Goal: Task Accomplishment & Management: Use online tool/utility

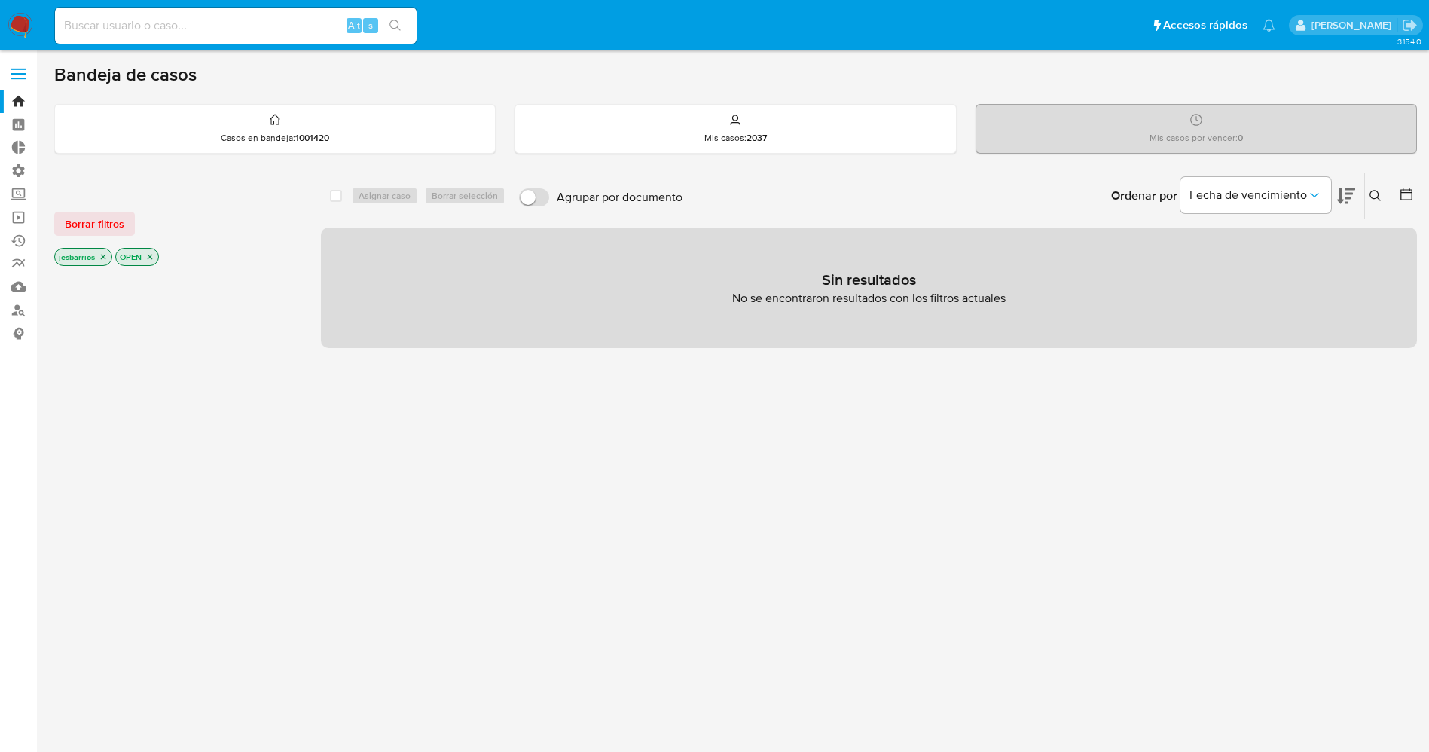
click at [102, 253] on icon "close-filter" at bounding box center [103, 256] width 9 height 9
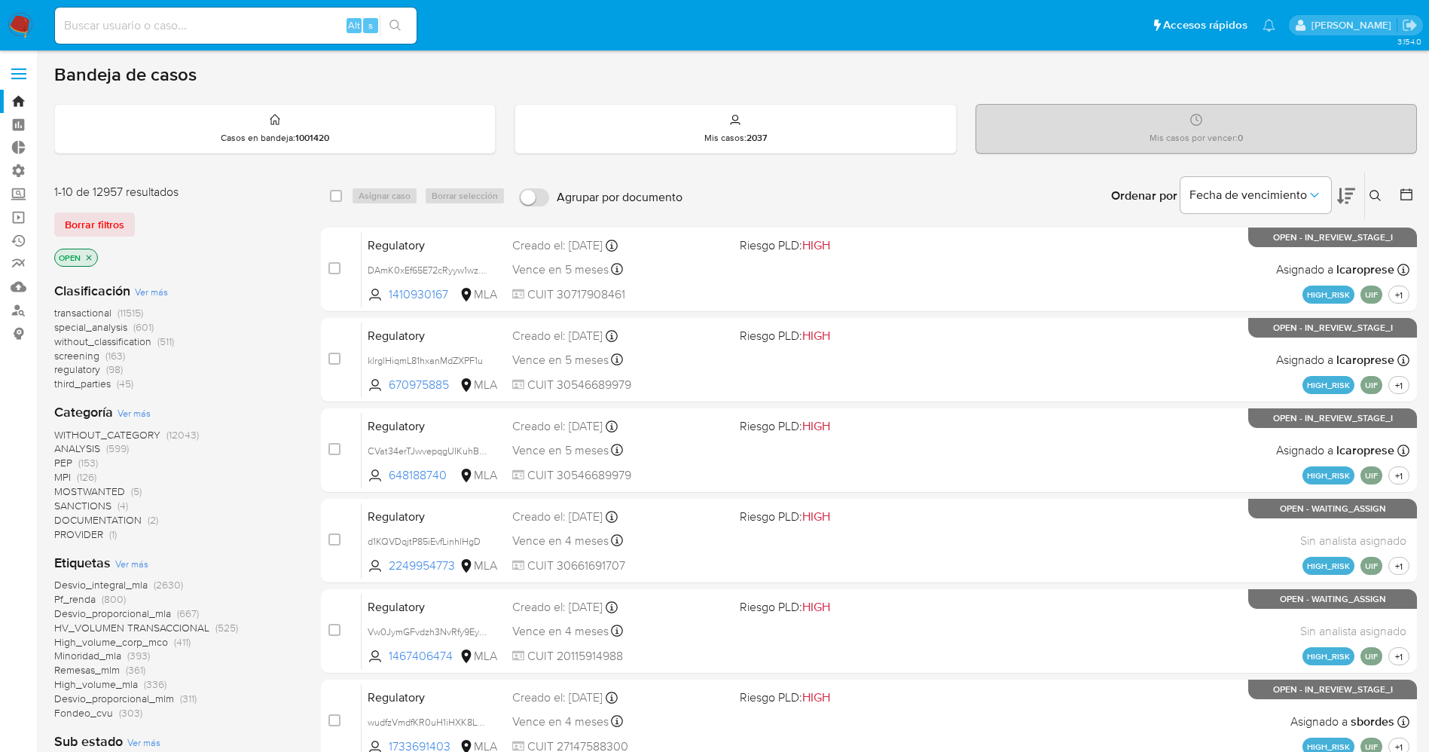
click at [91, 258] on icon "close-filter" at bounding box center [88, 257] width 9 height 9
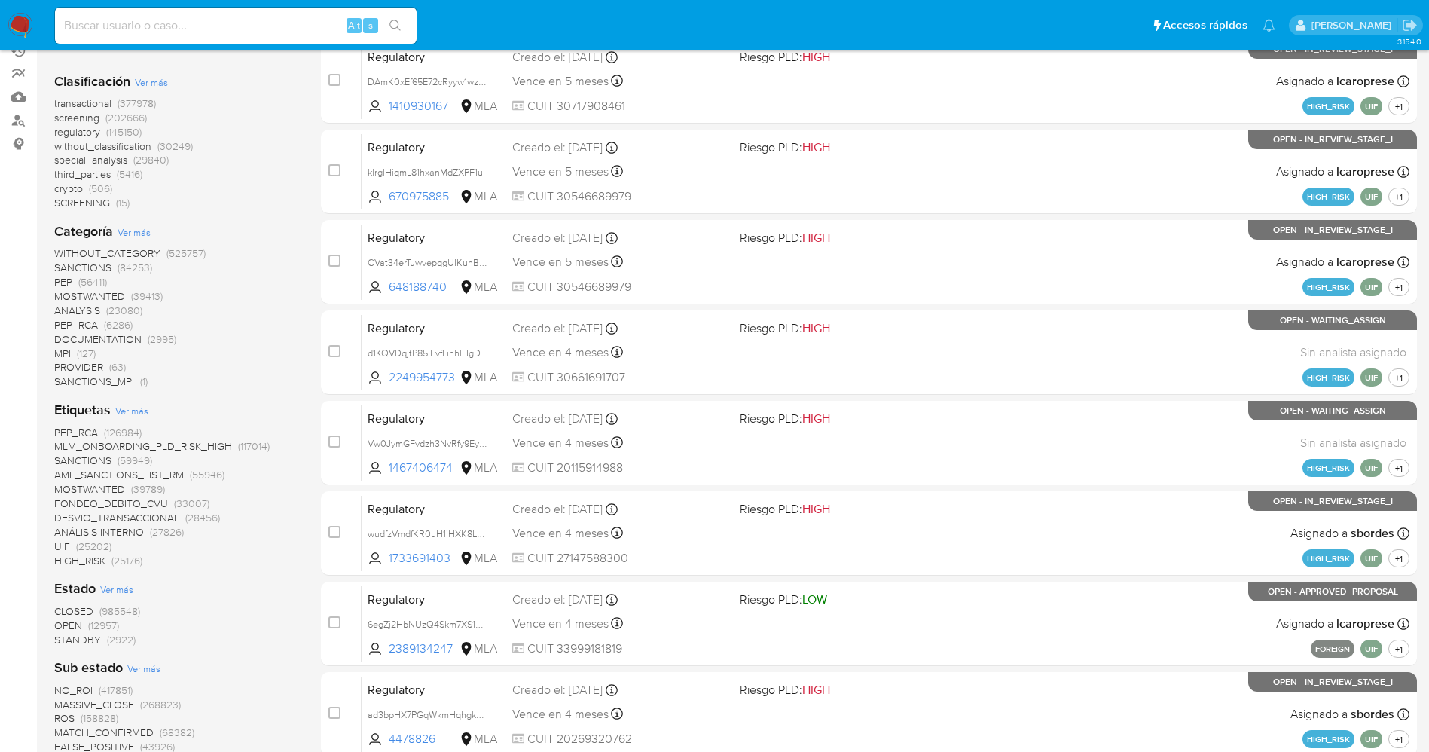
scroll to position [226, 0]
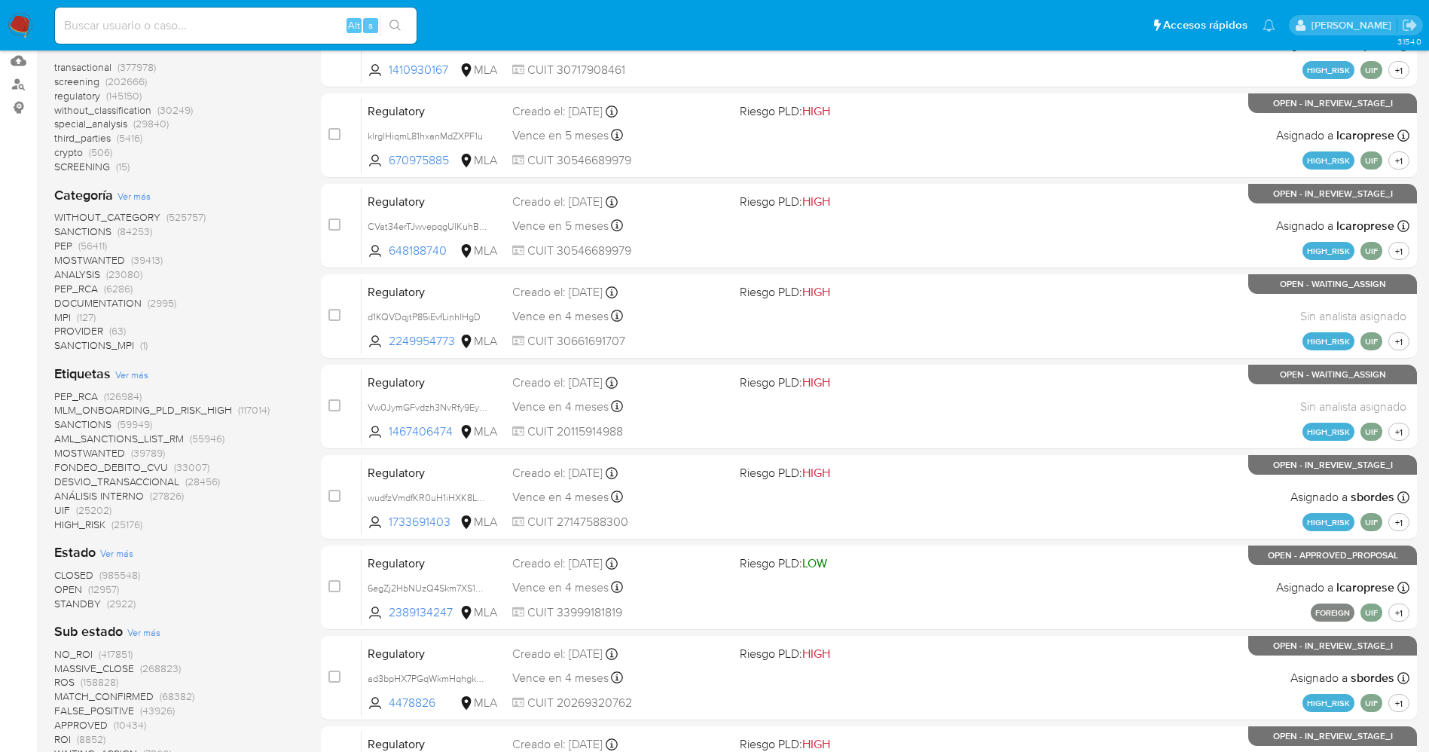
click at [83, 599] on span "STANDBY" at bounding box center [77, 603] width 47 height 15
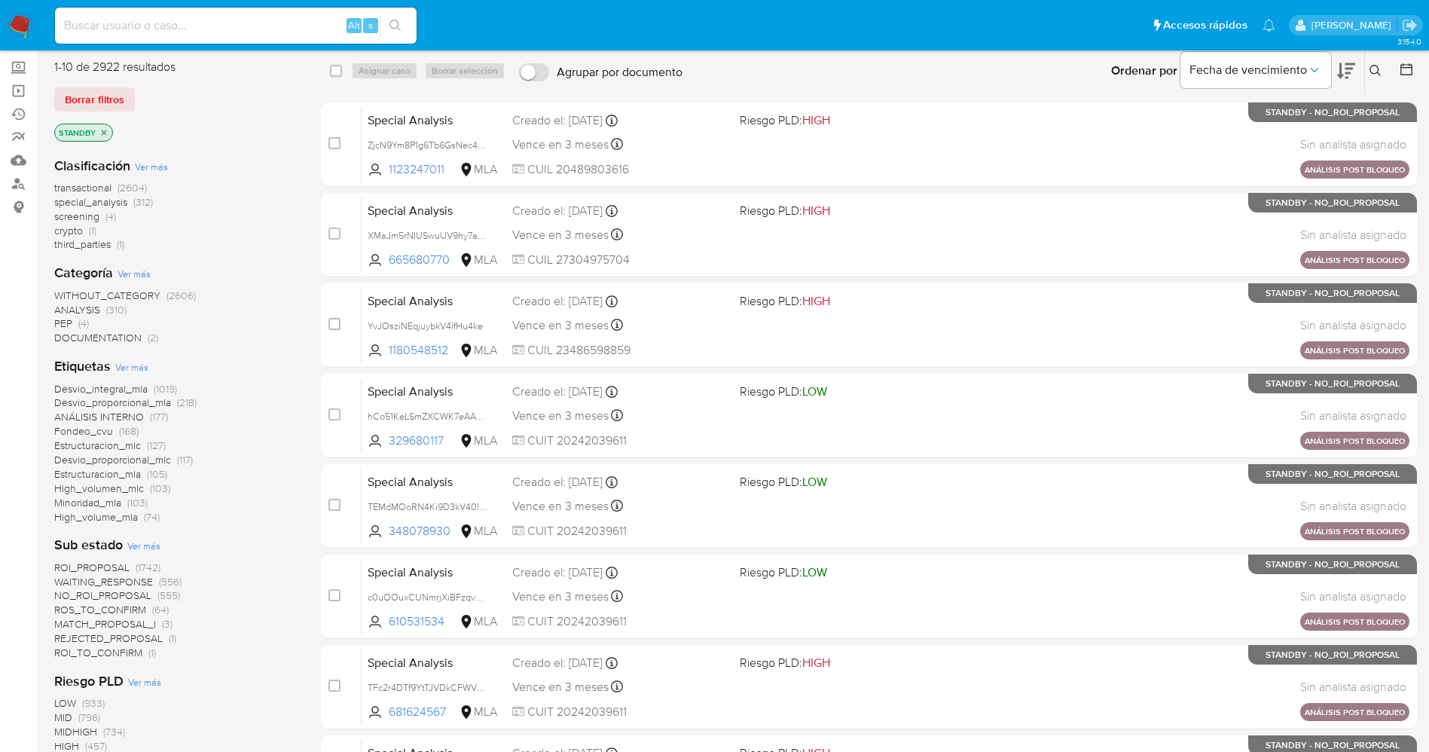
scroll to position [339, 0]
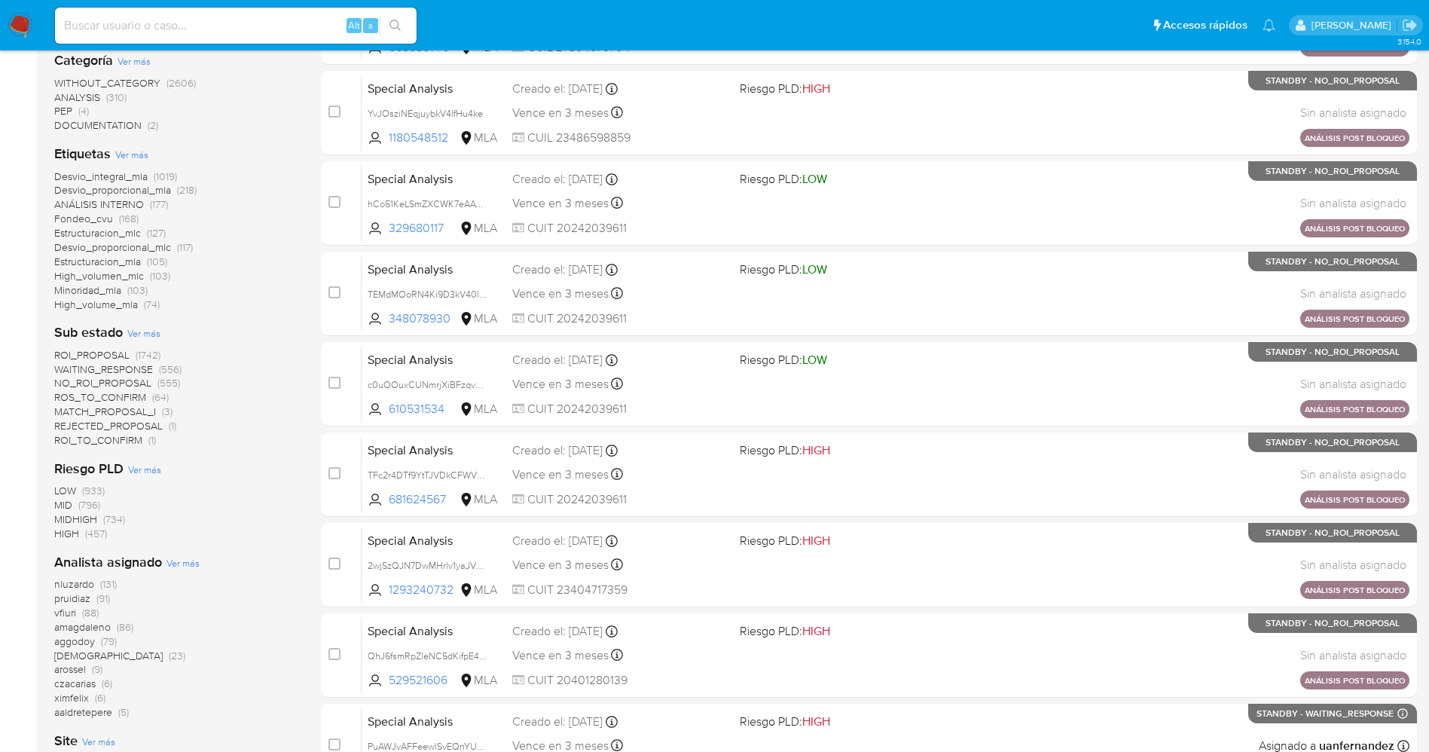
click at [153, 414] on span "MATCH_PROPOSAL_I" at bounding box center [105, 411] width 102 height 15
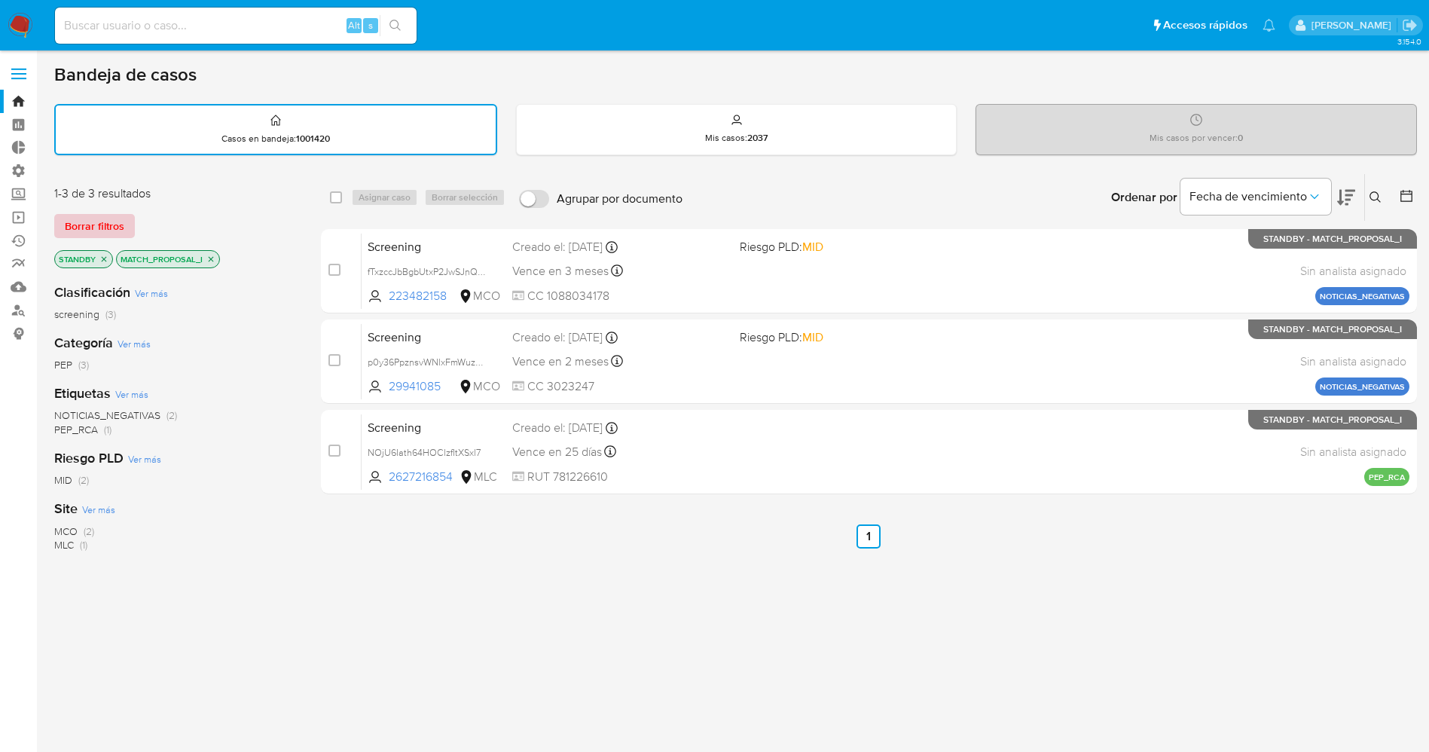
click at [94, 221] on span "Borrar filtros" at bounding box center [95, 225] width 60 height 21
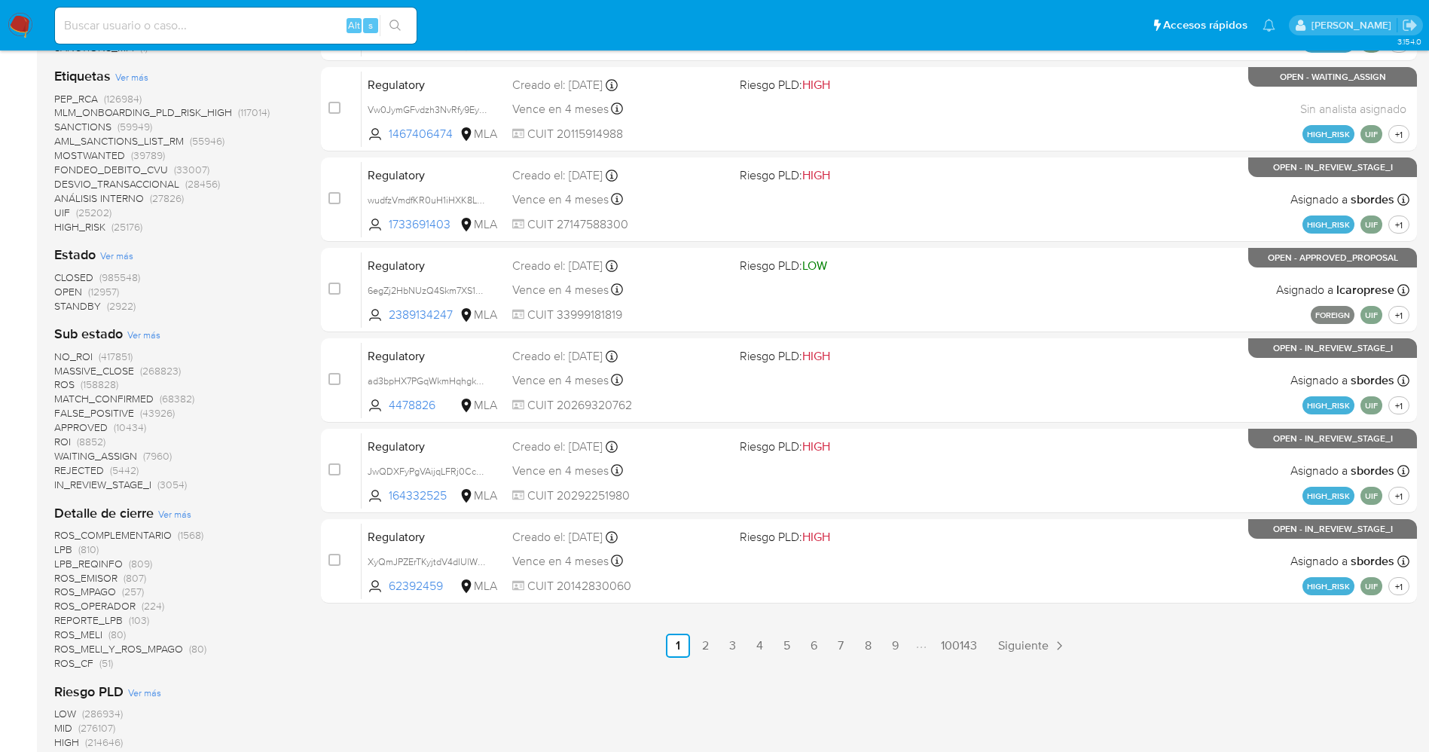
scroll to position [523, 0]
click at [66, 294] on span "OPEN" at bounding box center [68, 292] width 28 height 15
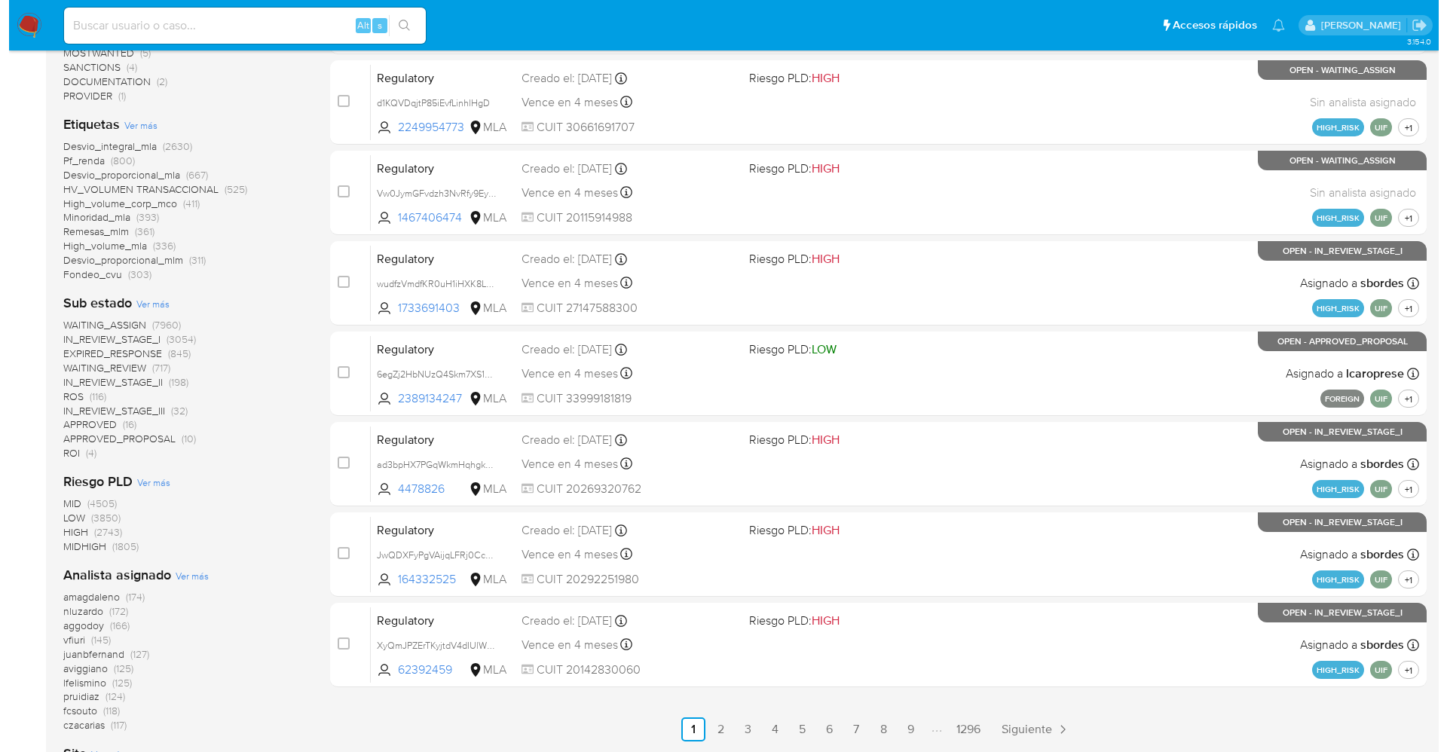
scroll to position [523, 0]
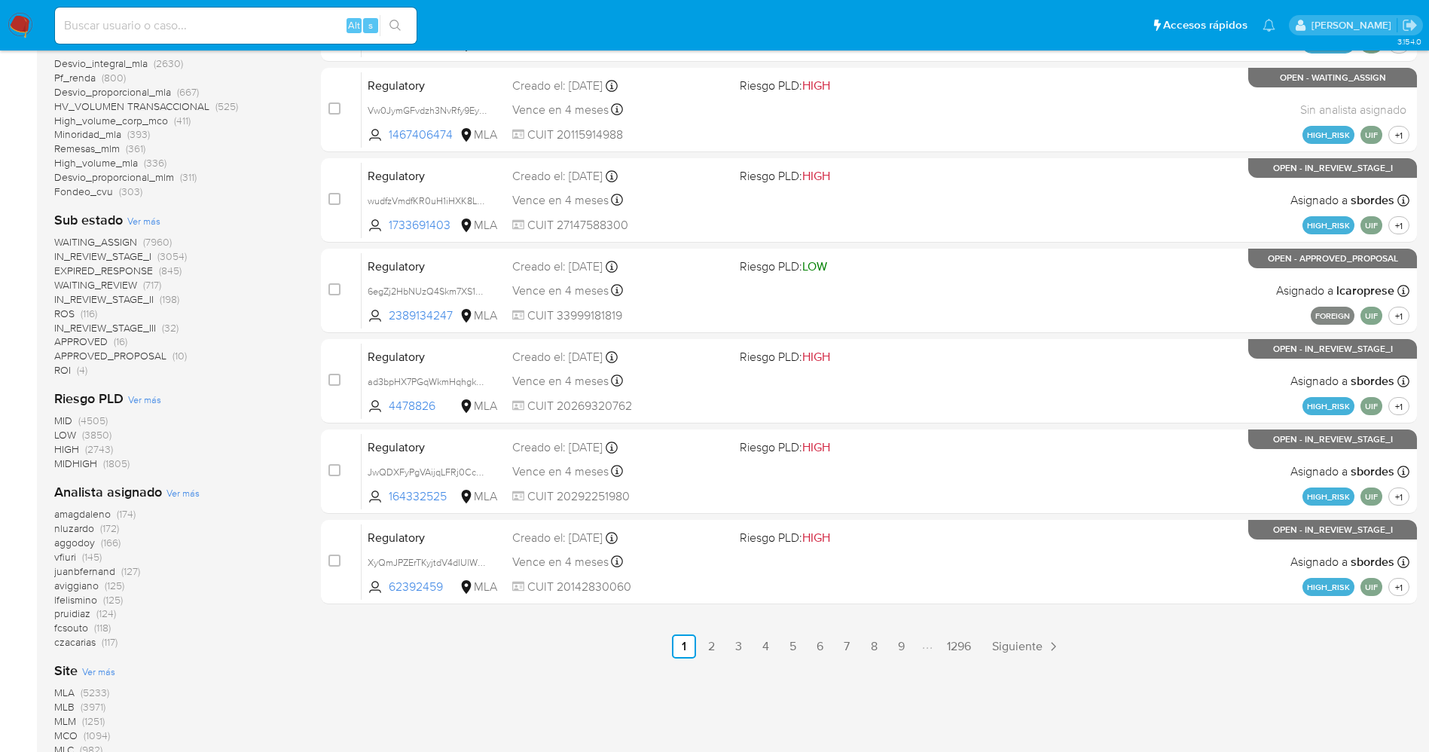
click at [179, 489] on span "Ver más" at bounding box center [183, 493] width 33 height 14
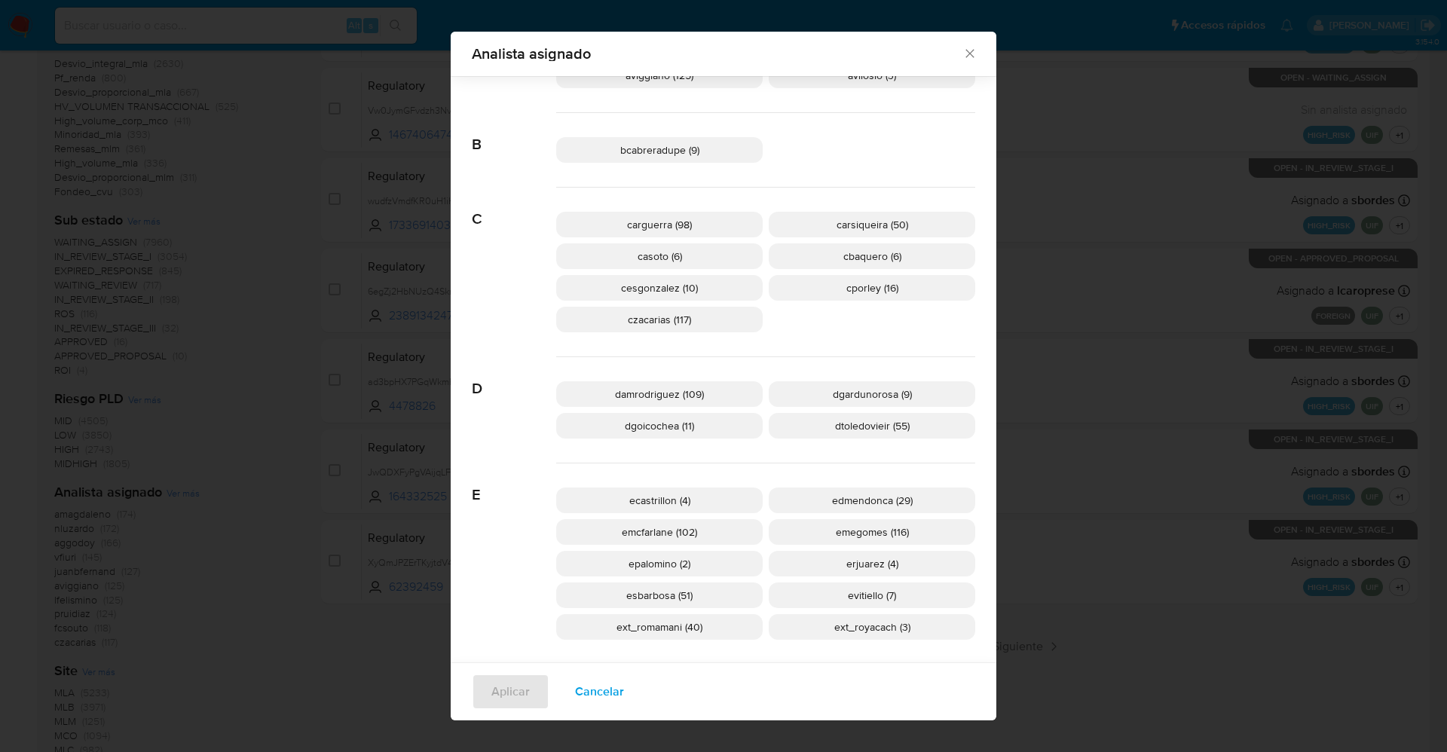
scroll to position [667, 0]
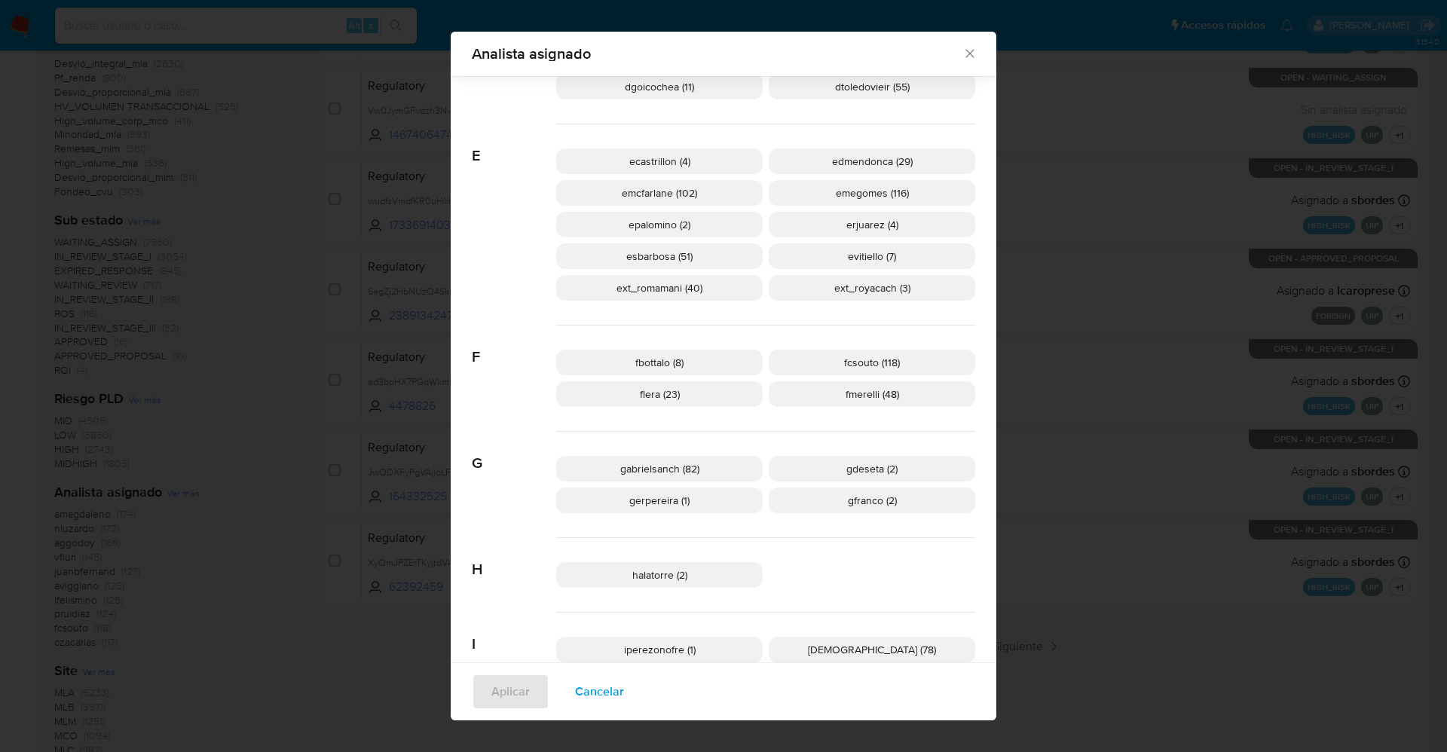
click at [874, 287] on span "ext_royacach (3)" at bounding box center [872, 287] width 76 height 15
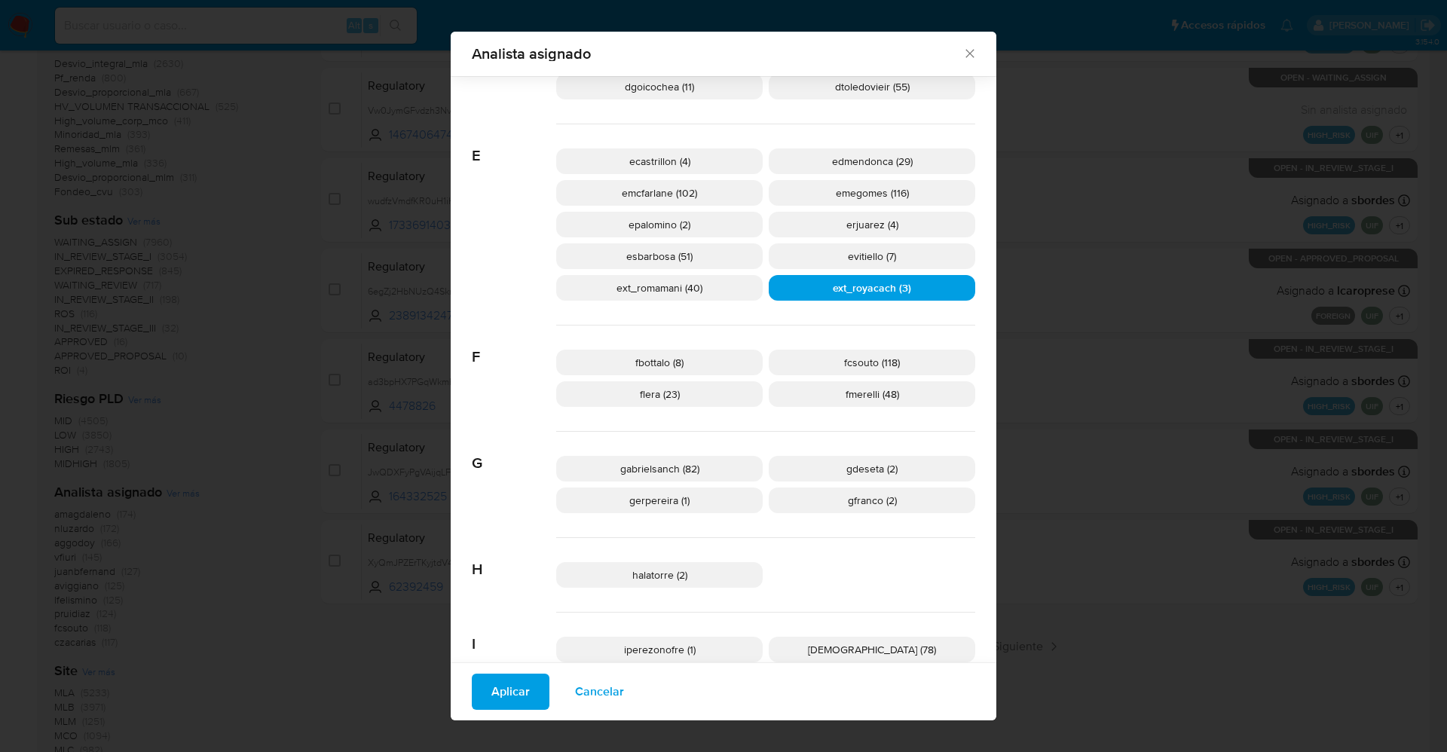
click at [503, 686] on span "Aplicar" at bounding box center [510, 691] width 38 height 33
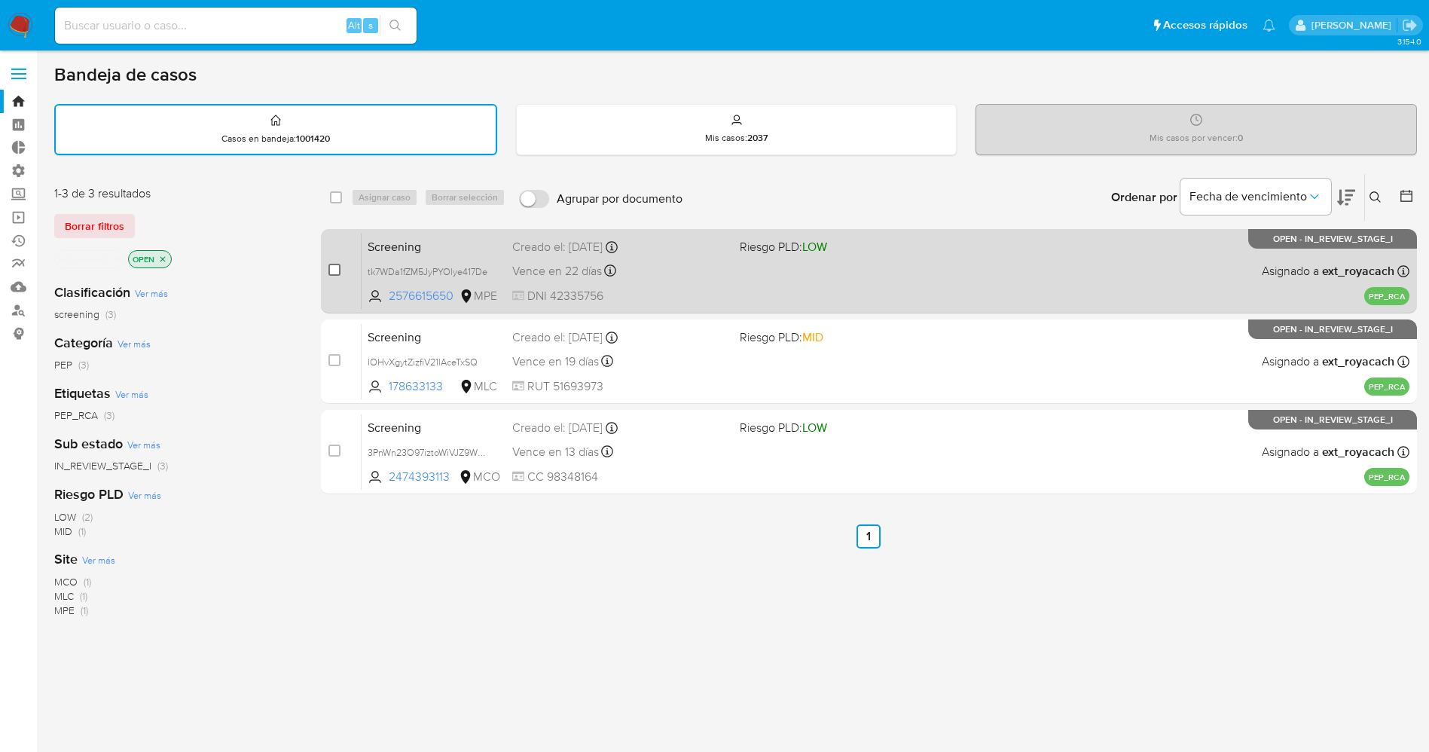
click at [330, 273] on input "checkbox" at bounding box center [334, 270] width 12 height 12
checkbox input "true"
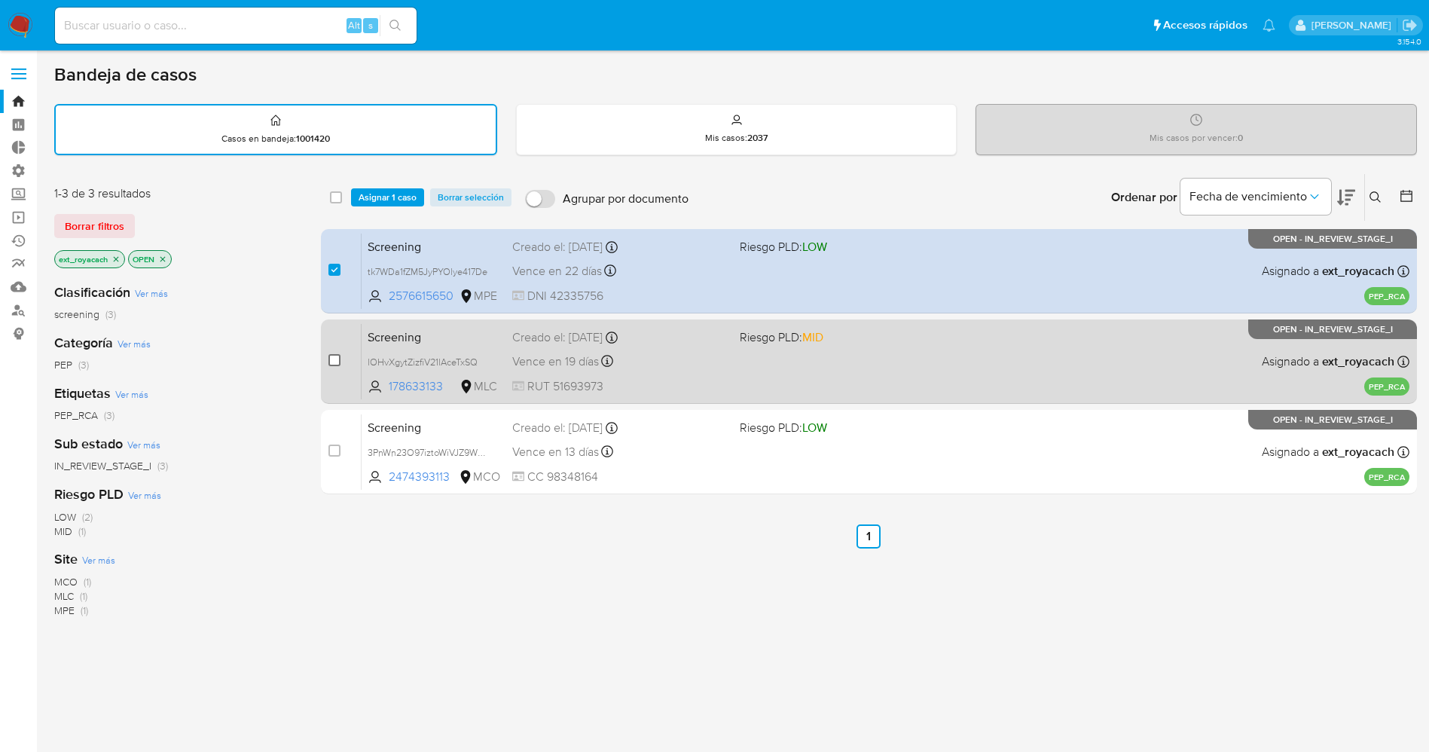
click at [333, 365] on input "checkbox" at bounding box center [334, 360] width 12 height 12
checkbox input "true"
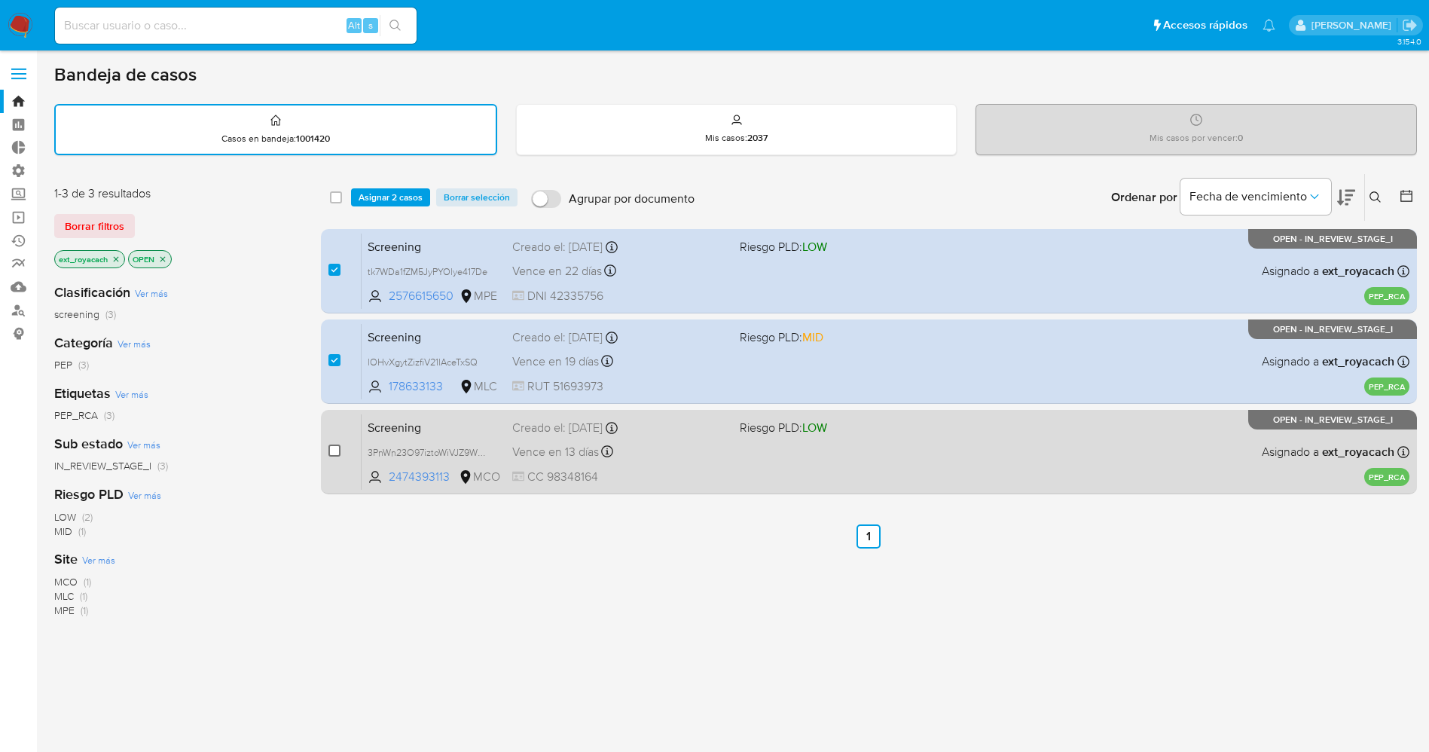
click at [335, 451] on input "checkbox" at bounding box center [334, 451] width 12 height 12
checkbox input "true"
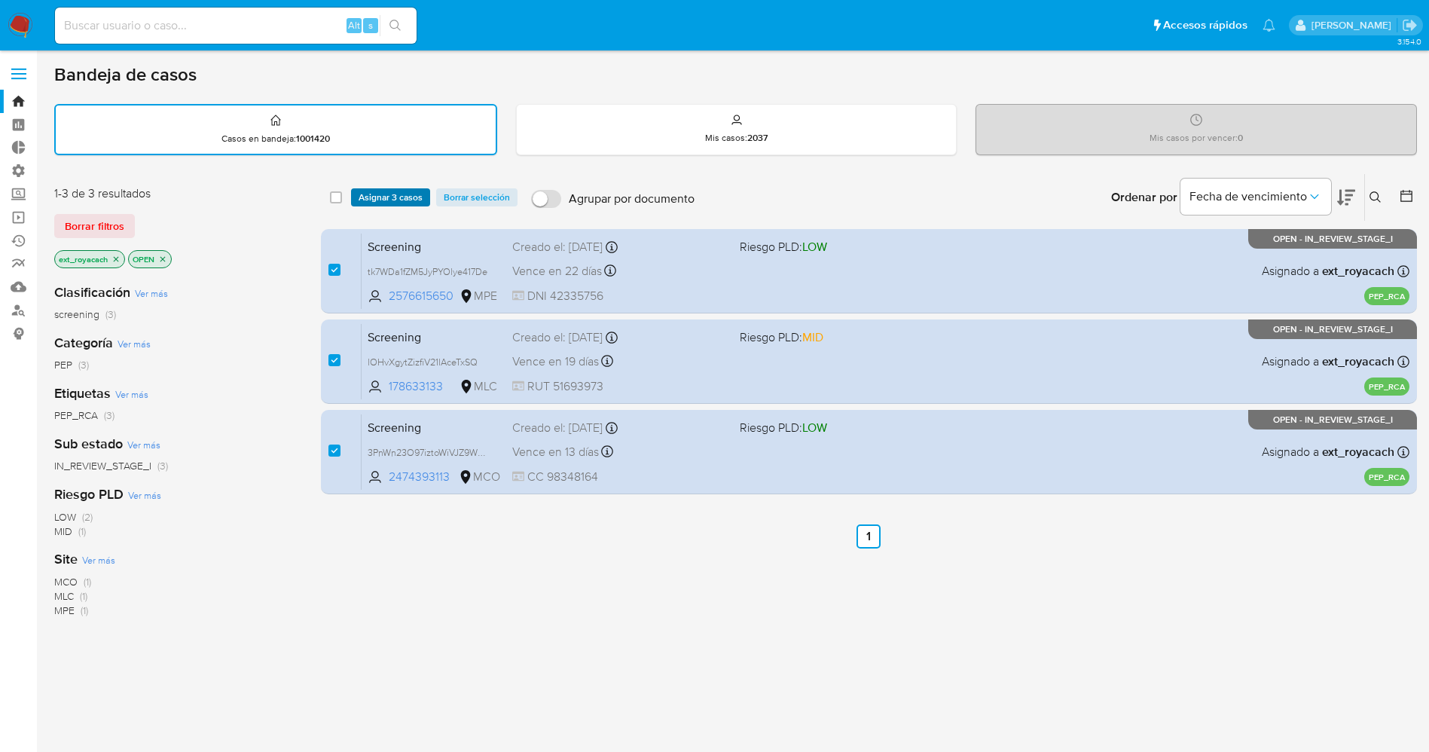
click at [377, 201] on span "Asignar 3 casos" at bounding box center [391, 197] width 64 height 15
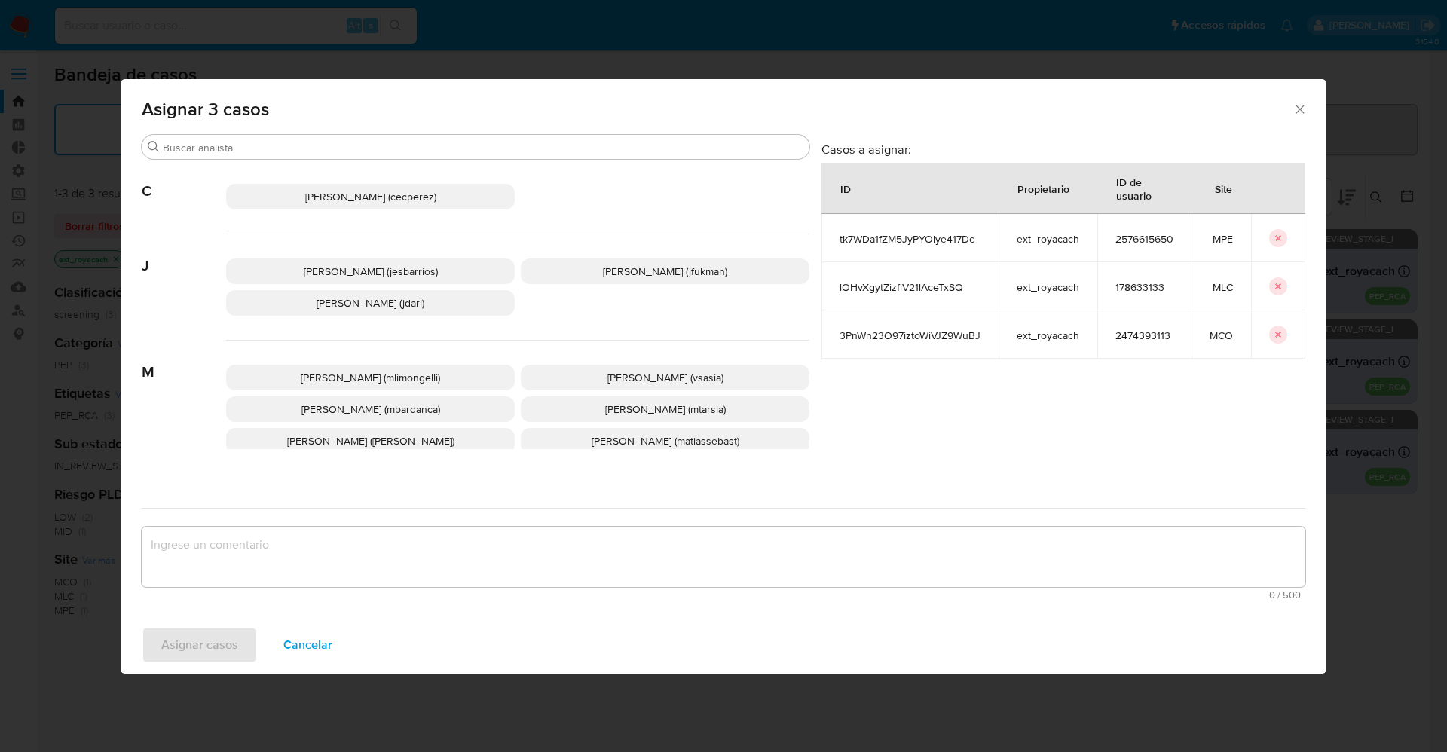
click at [326, 275] on span "Jesica Iris Barrios Leita (jesbarrios)" at bounding box center [371, 271] width 134 height 15
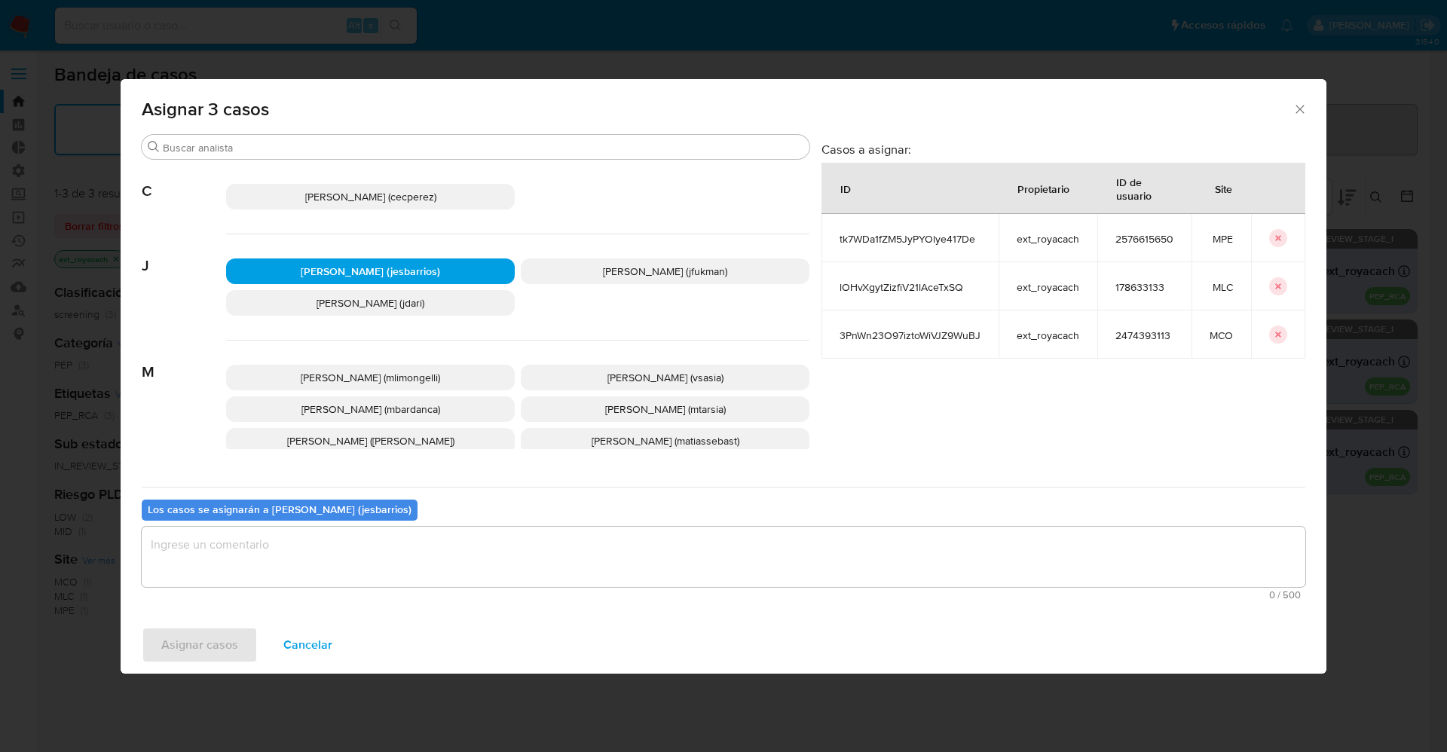
click at [411, 558] on textarea "assign-modal" at bounding box center [723, 557] width 1163 height 60
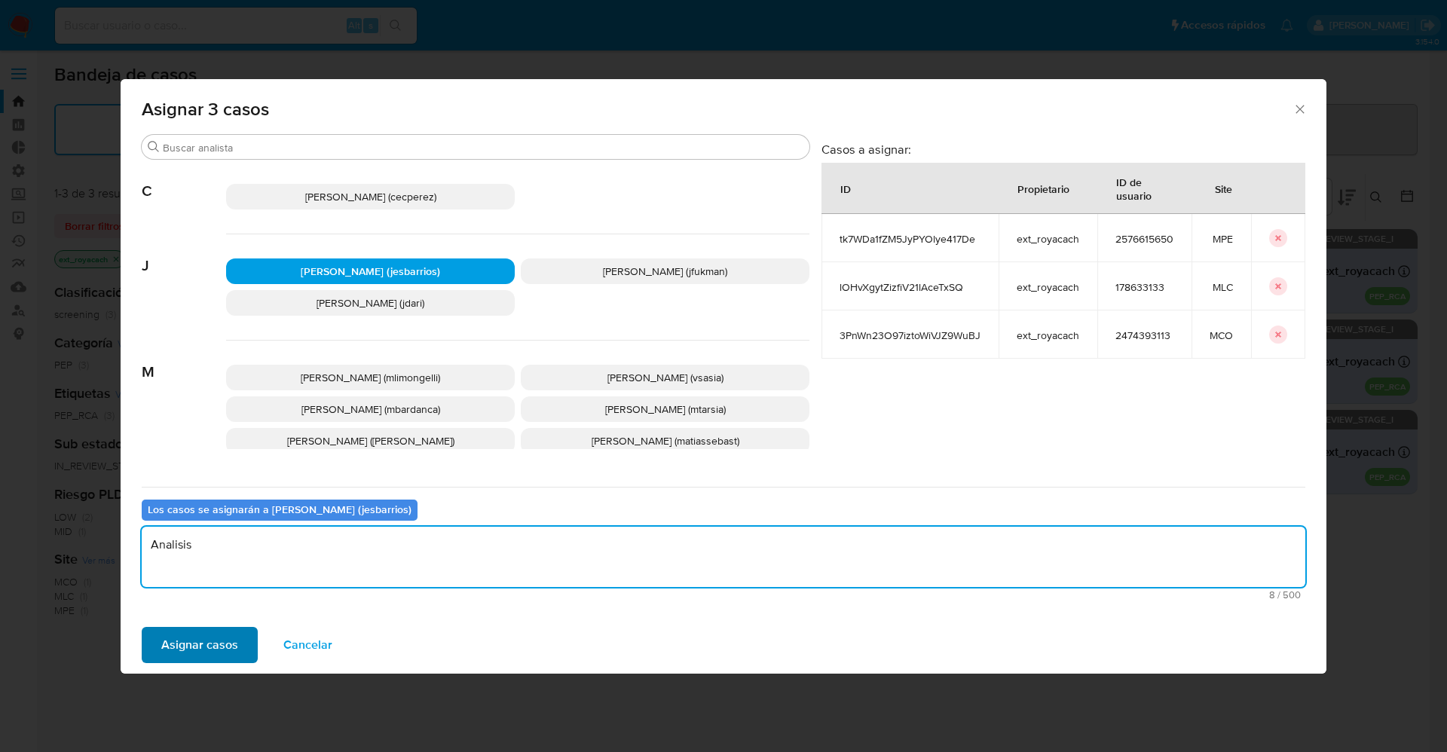
type textarea "Analisis"
click at [162, 637] on span "Asignar casos" at bounding box center [199, 644] width 77 height 33
